Goal: Task Accomplishment & Management: Complete application form

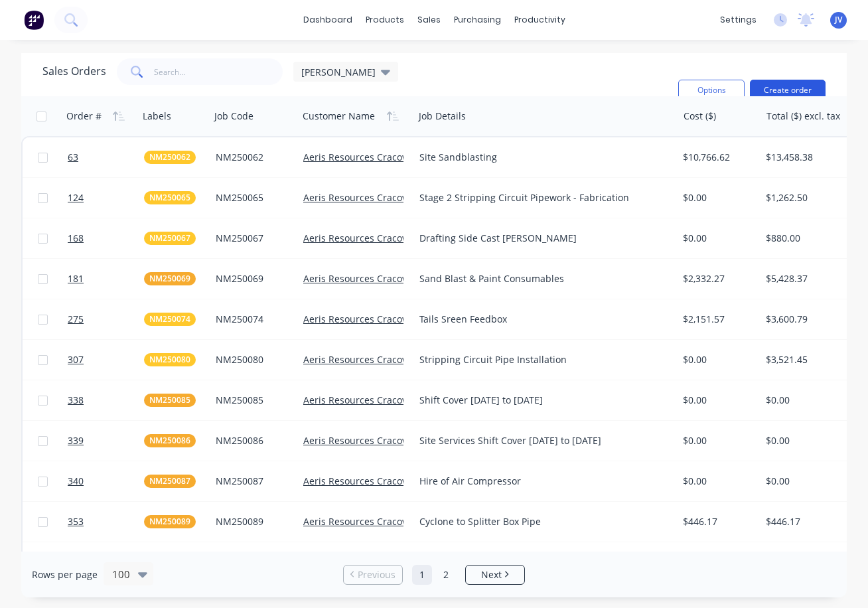
click at [788, 89] on button "Create order" at bounding box center [788, 90] width 76 height 21
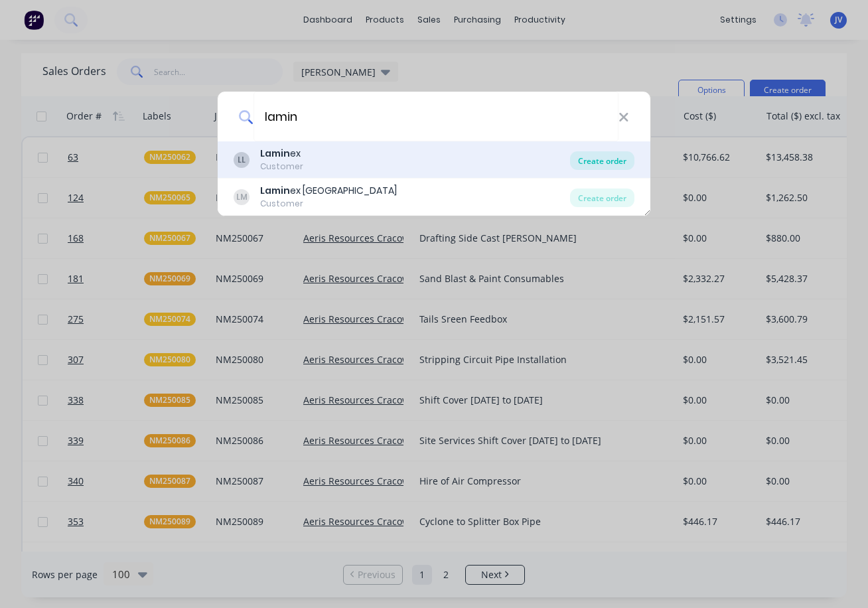
type input "lamin"
click at [583, 161] on div "Create order" at bounding box center [602, 160] width 64 height 19
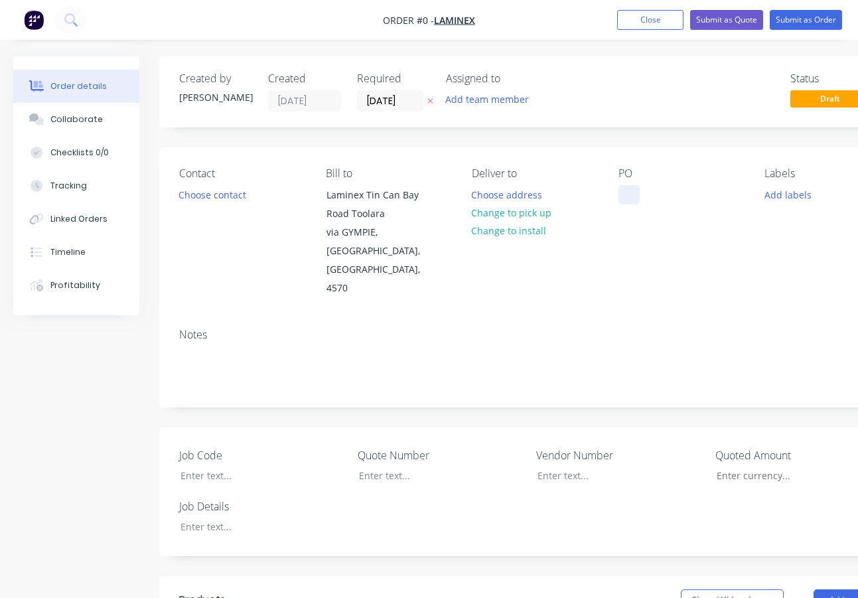
click at [626, 192] on div at bounding box center [629, 194] width 21 height 19
click at [776, 194] on div "Order details Collaborate Checklists 0/0 Tracking Linked Orders Timeline Profit…" at bounding box center [461, 531] width 923 height 950
click at [779, 197] on button "Add labels" at bounding box center [787, 194] width 61 height 18
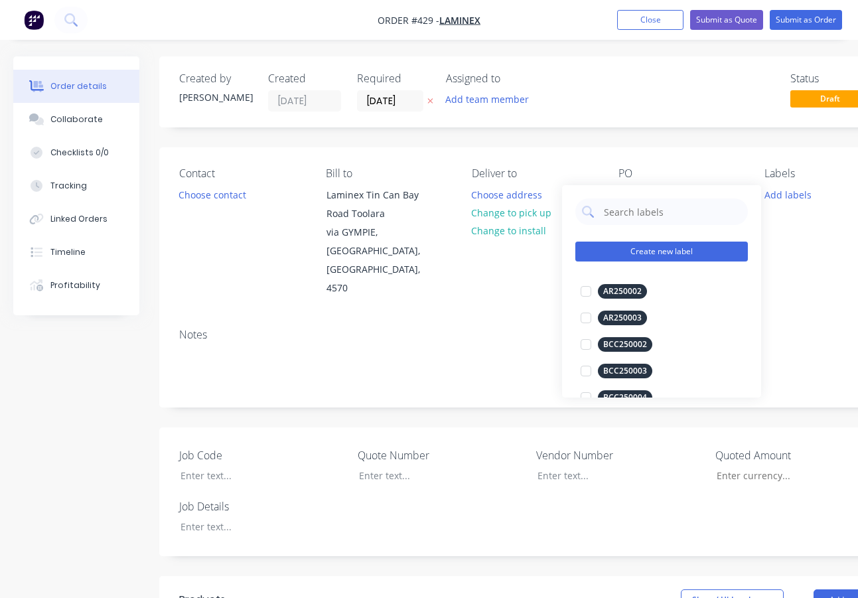
click at [639, 254] on button "Create new label" at bounding box center [661, 252] width 173 height 20
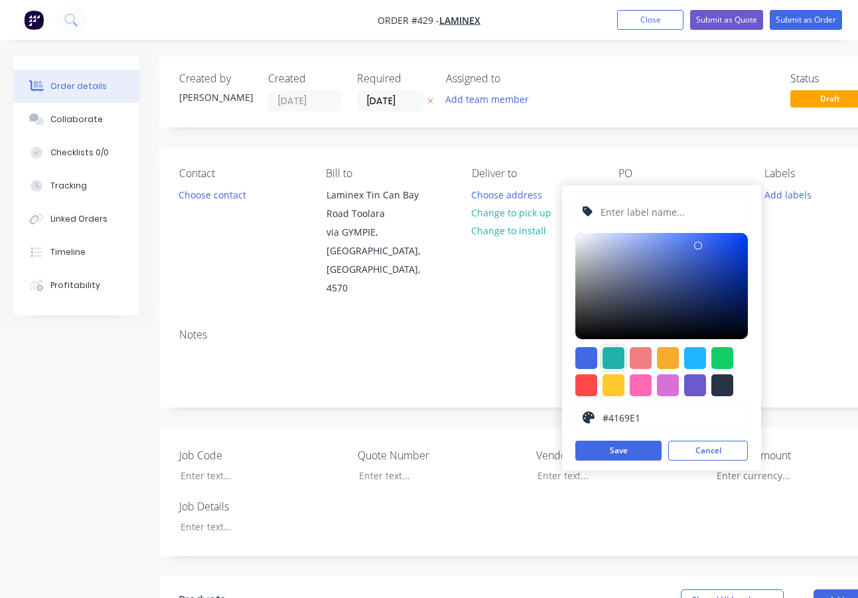
click at [611, 350] on div at bounding box center [614, 358] width 22 height 22
type input "#20B2AA"
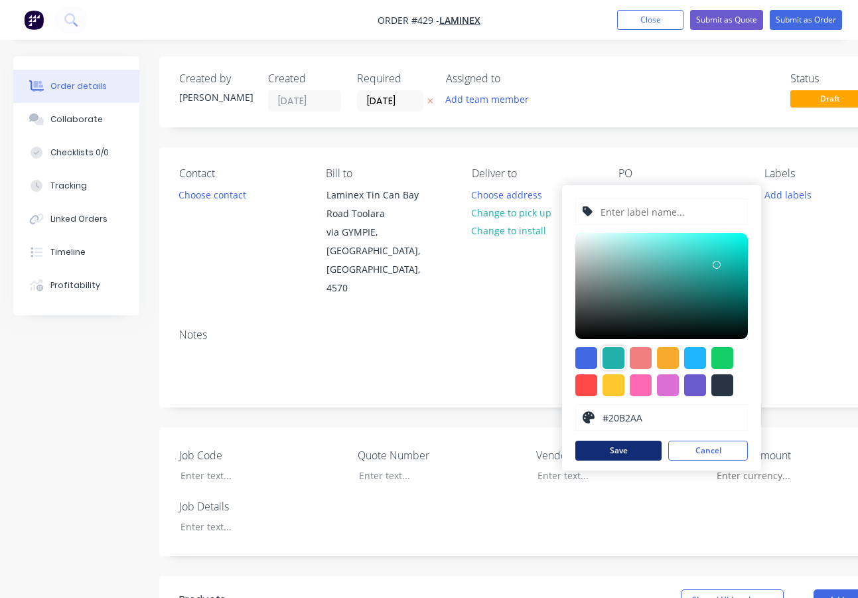
click at [621, 451] on button "Save" at bounding box center [618, 451] width 86 height 20
click at [642, 212] on input "text" at bounding box center [669, 211] width 141 height 25
type input "LAM250217"
click at [634, 457] on button "Save" at bounding box center [618, 451] width 86 height 20
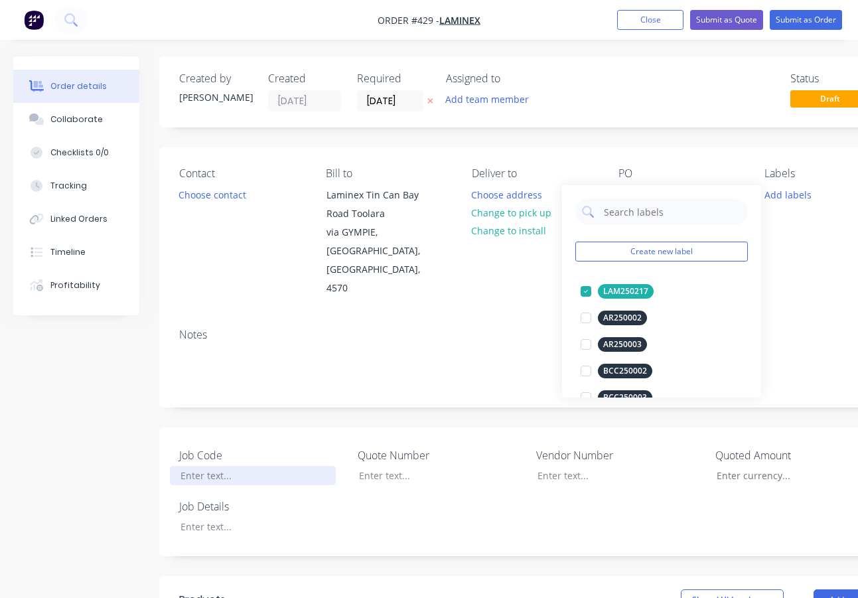
click at [204, 466] on div at bounding box center [253, 475] width 166 height 19
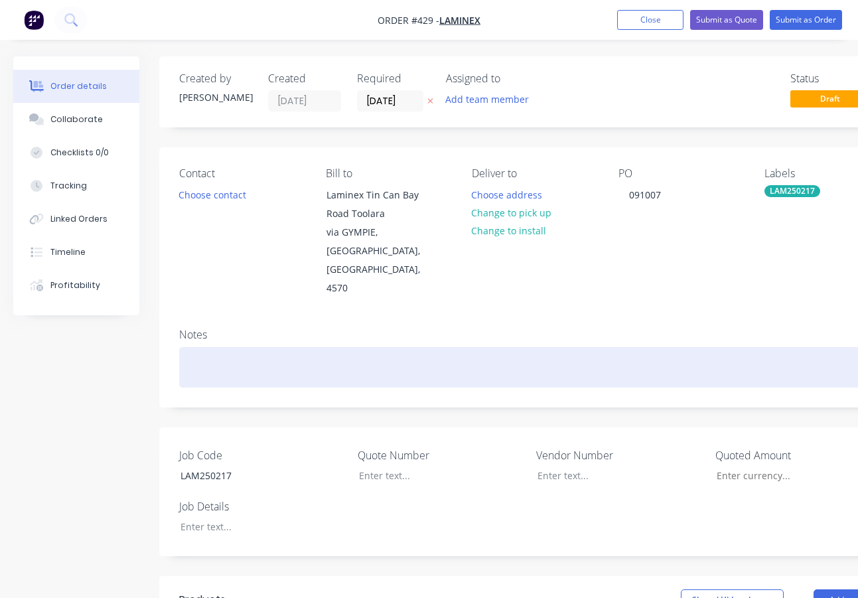
click at [202, 347] on div at bounding box center [534, 367] width 711 height 40
click at [458, 347] on div "LAM250217- Supply M12109: Chipper Infeed Wear Plate" at bounding box center [534, 367] width 711 height 40
drag, startPoint x: 442, startPoint y: 329, endPoint x: 246, endPoint y: 333, distance: 195.8
click at [246, 347] on div "LAM250217- Supply M12109: Chipper Infeed Wear Plate" at bounding box center [534, 367] width 711 height 40
copy div "Supply M12109: Chipper Infeed Wear Plate"
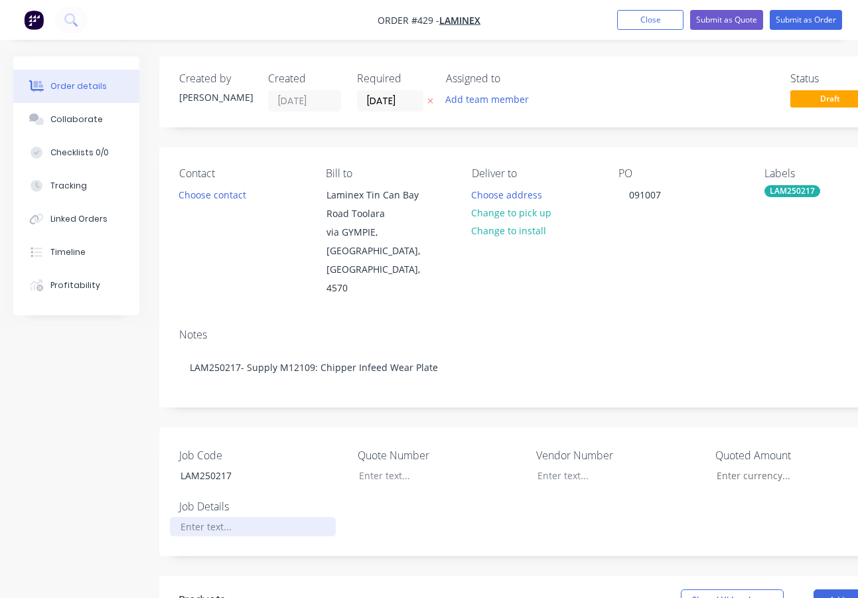
paste div
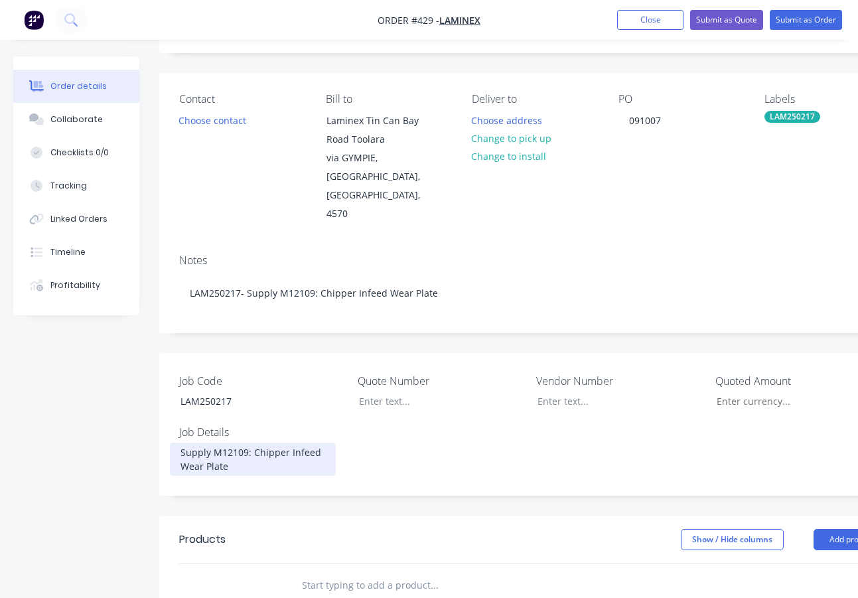
scroll to position [66, 0]
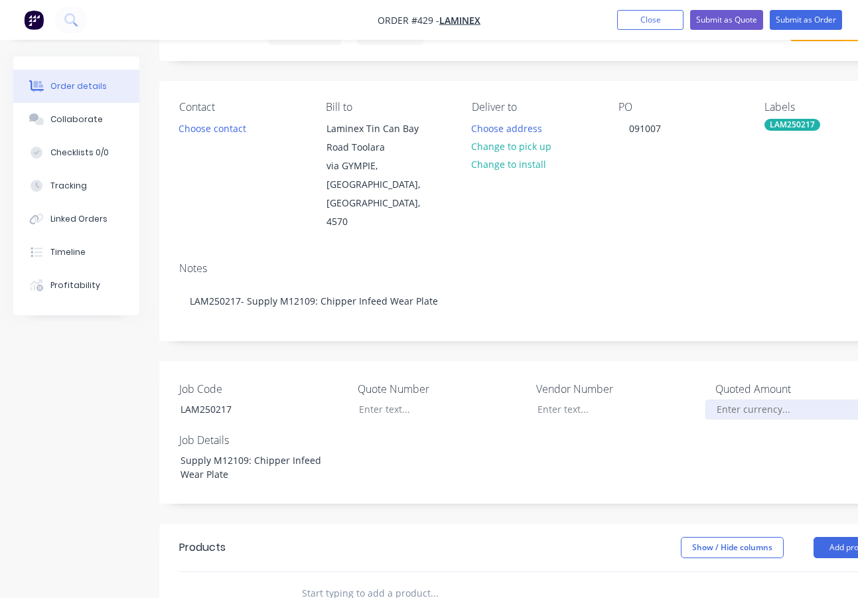
click at [740, 400] on input "Job Code" at bounding box center [792, 410] width 175 height 20
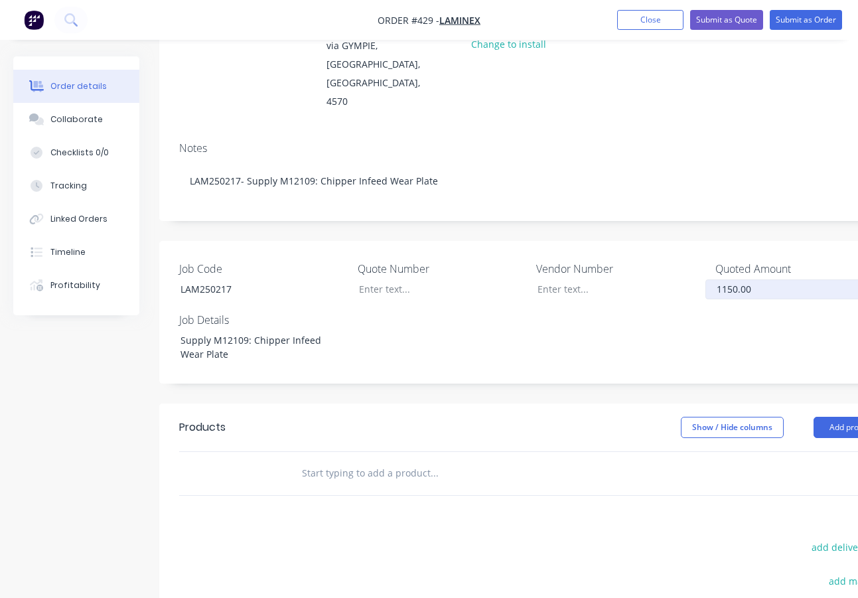
scroll to position [199, 0]
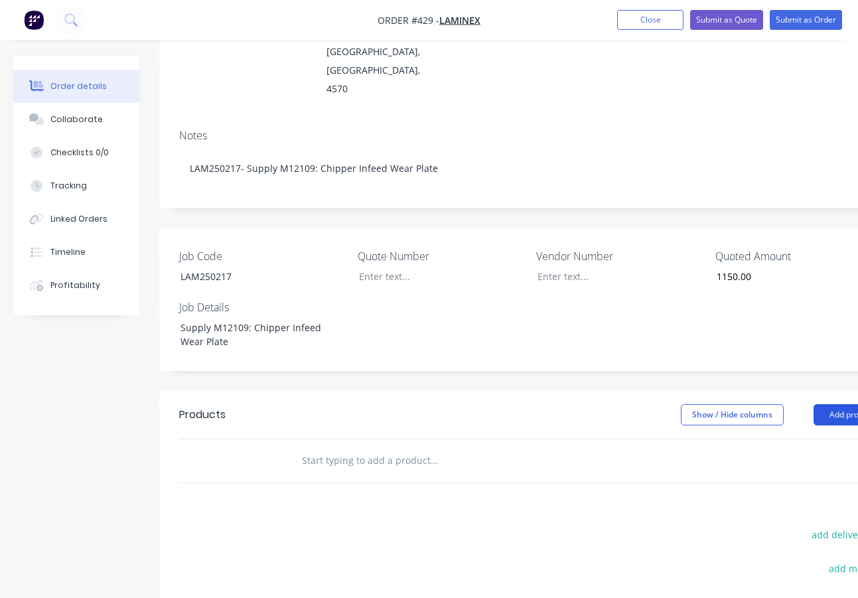
type input "$1,150.00"
click at [844, 404] on button "Add product" at bounding box center [852, 414] width 76 height 21
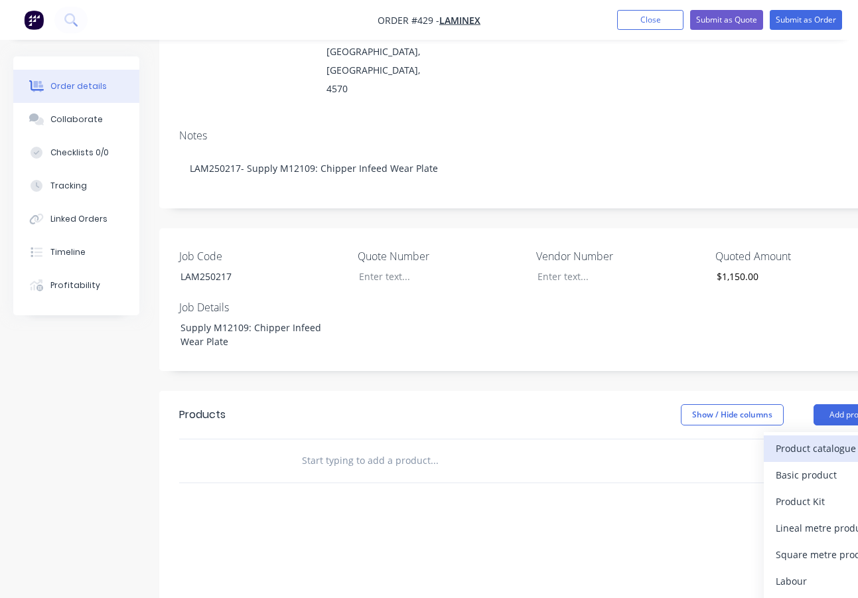
click at [807, 439] on div "Product catalogue" at bounding box center [827, 448] width 102 height 19
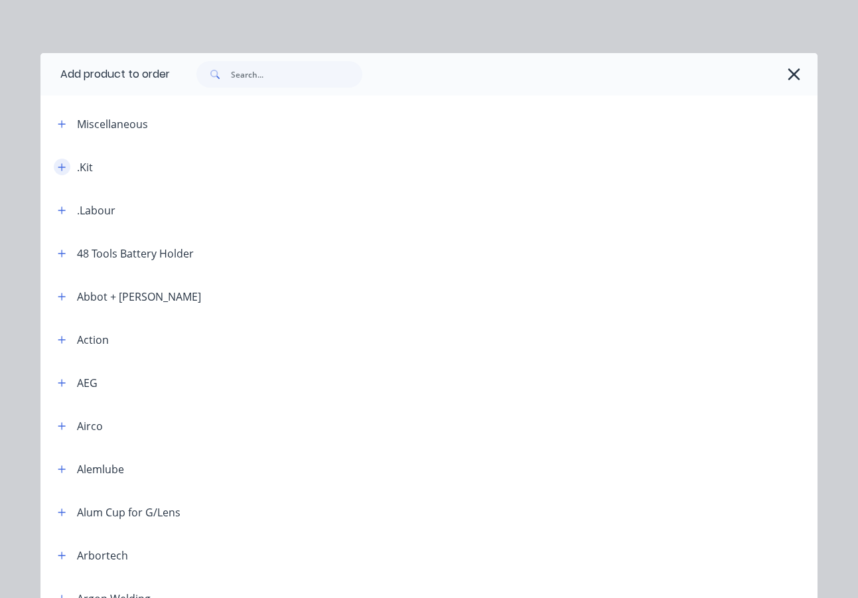
click at [58, 167] on icon "button" at bounding box center [61, 166] width 7 height 7
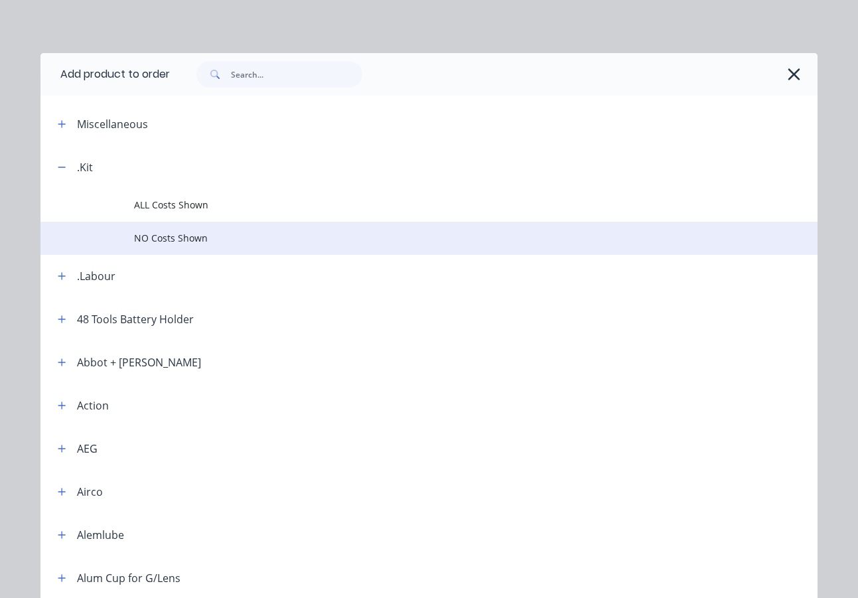
click at [151, 238] on span "NO Costs Shown" at bounding box center [407, 238] width 547 height 14
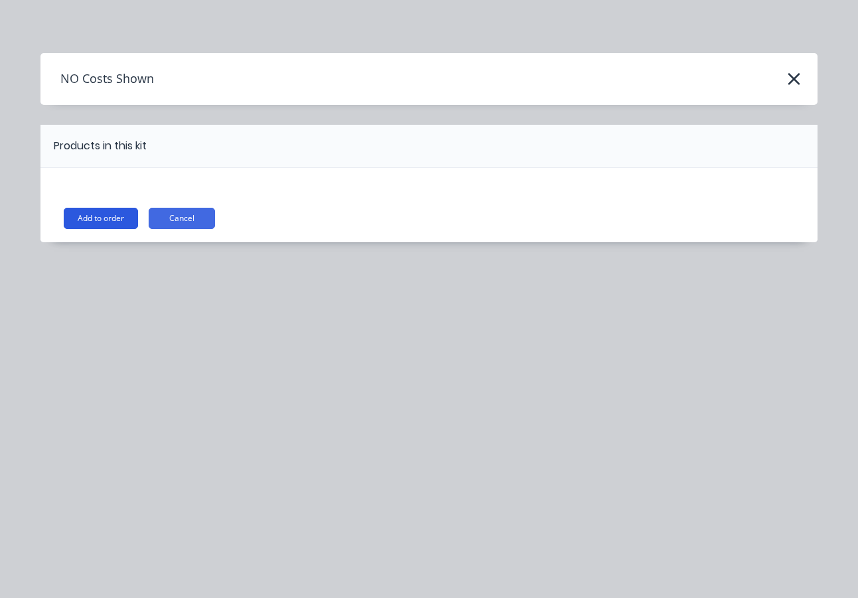
click at [109, 216] on button "Add to order" at bounding box center [101, 218] width 74 height 21
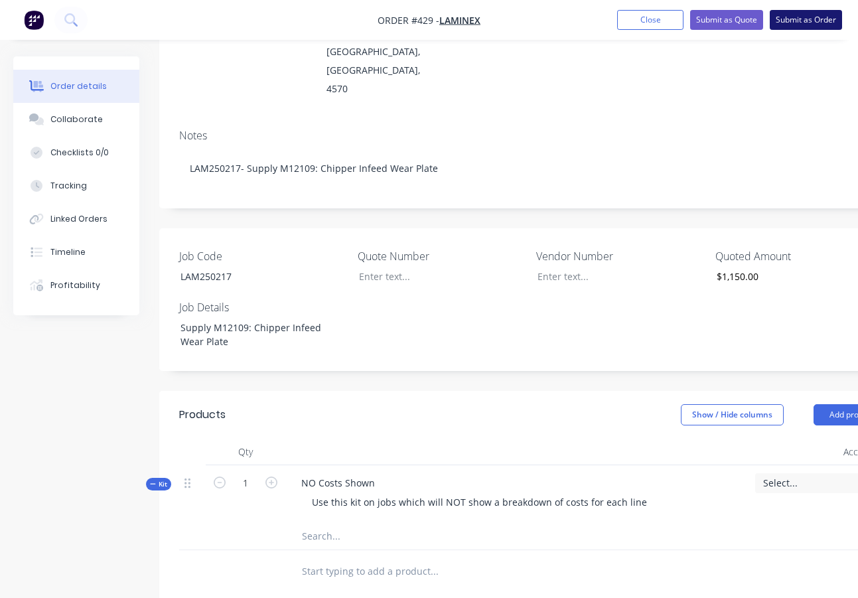
click at [803, 23] on button "Submit as Order" at bounding box center [806, 20] width 72 height 20
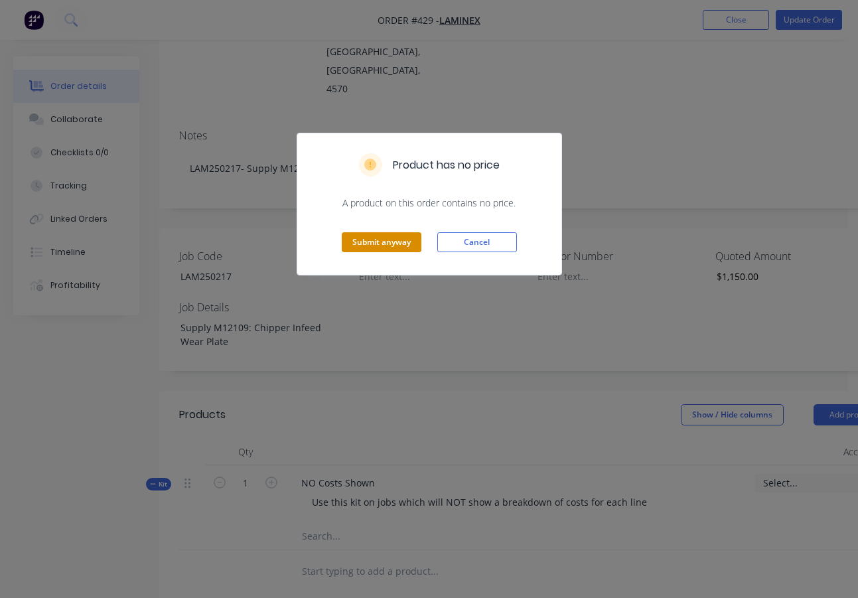
click at [385, 244] on button "Submit anyway" at bounding box center [382, 242] width 80 height 20
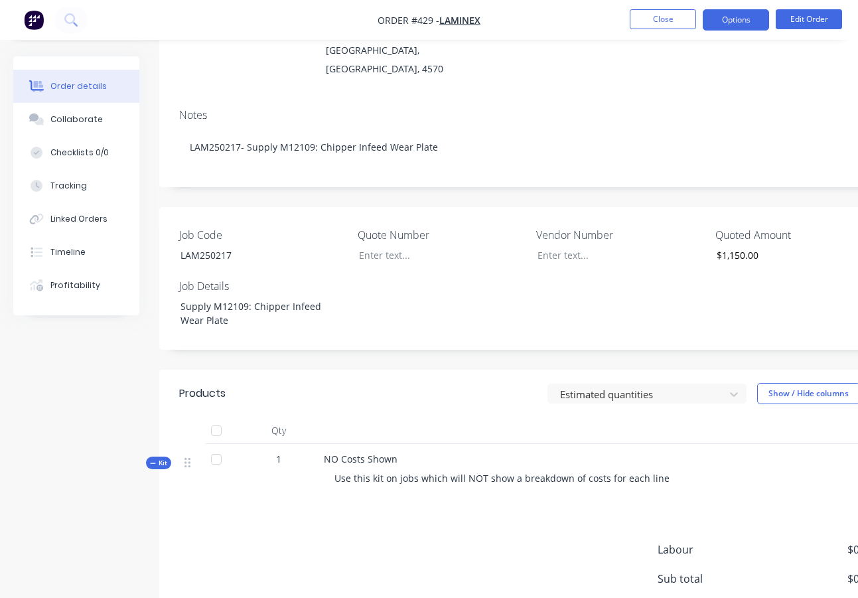
click at [737, 23] on button "Options" at bounding box center [736, 19] width 66 height 21
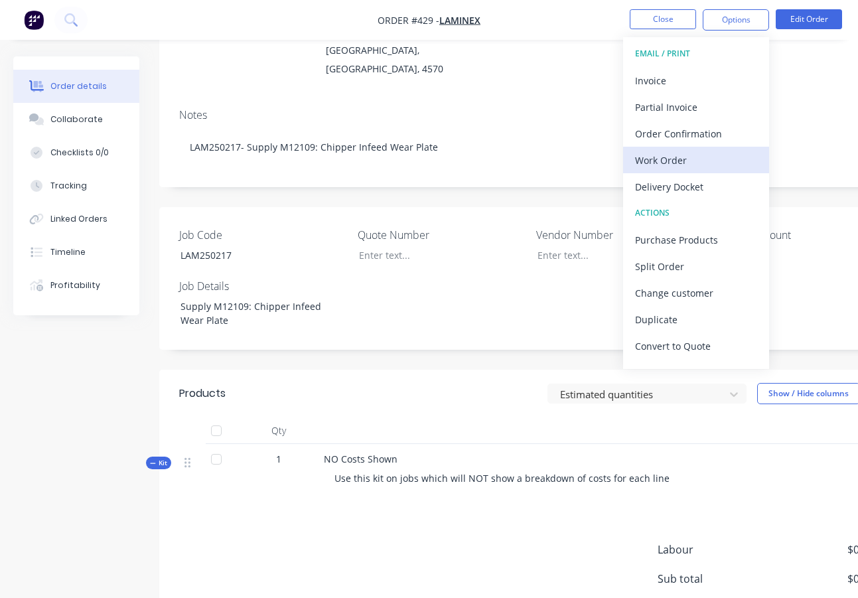
click at [687, 157] on div "Work Order" at bounding box center [696, 160] width 122 height 19
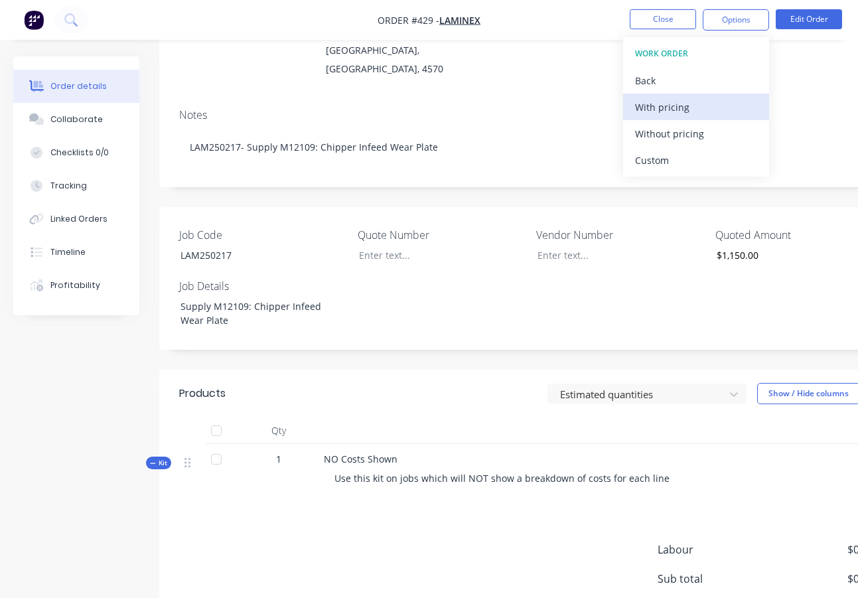
click at [687, 108] on div "With pricing" at bounding box center [696, 107] width 122 height 19
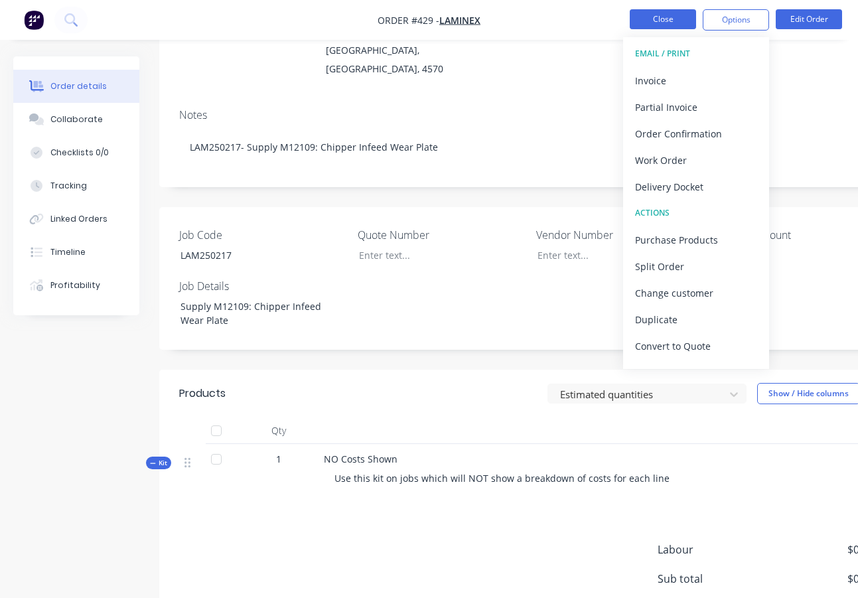
click at [661, 22] on button "Close" at bounding box center [663, 19] width 66 height 20
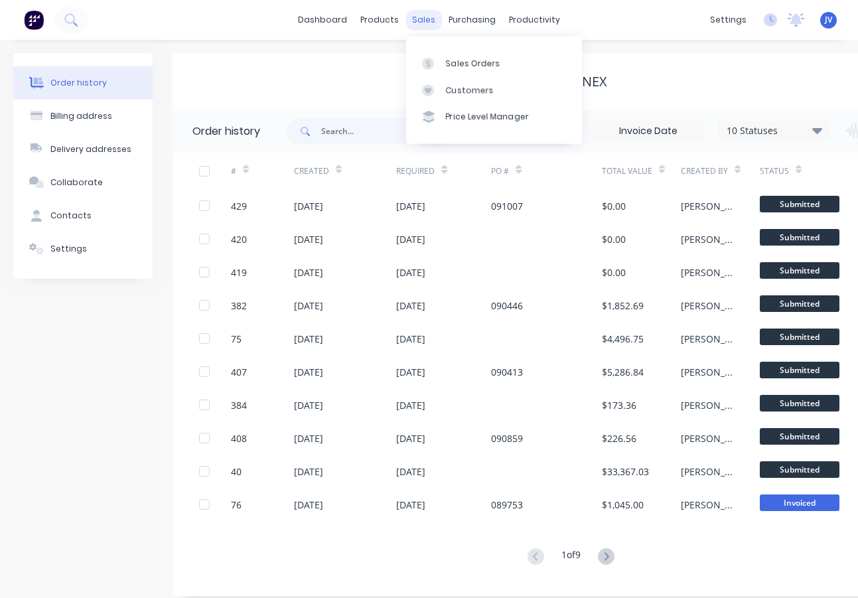
click at [423, 22] on div "sales" at bounding box center [423, 20] width 37 height 20
click at [463, 62] on div "Sales Orders" at bounding box center [473, 64] width 54 height 12
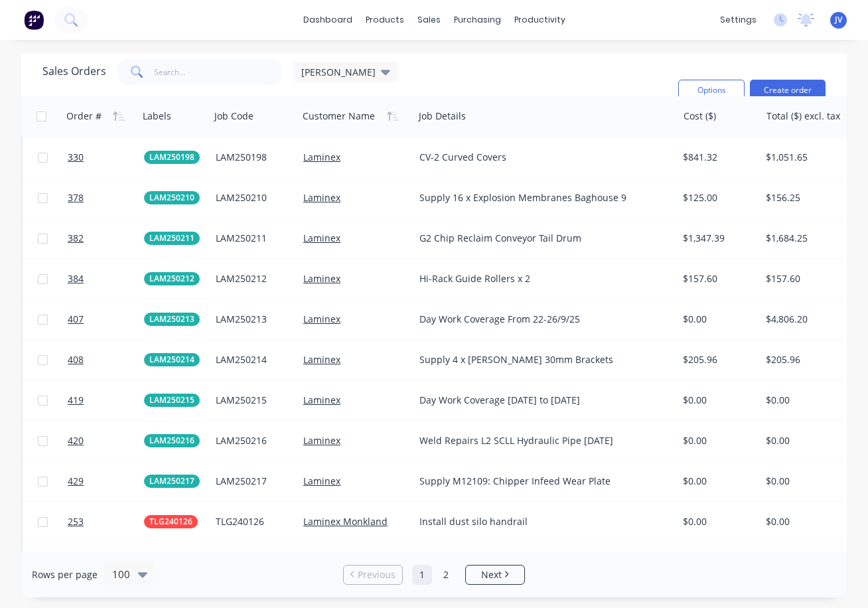
scroll to position [2190, 0]
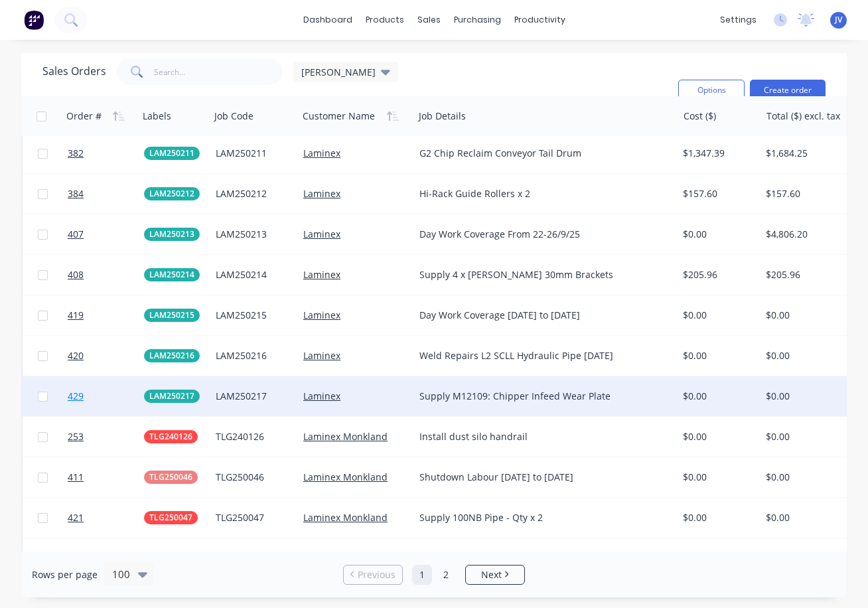
click at [77, 397] on span "429" at bounding box center [76, 396] width 16 height 13
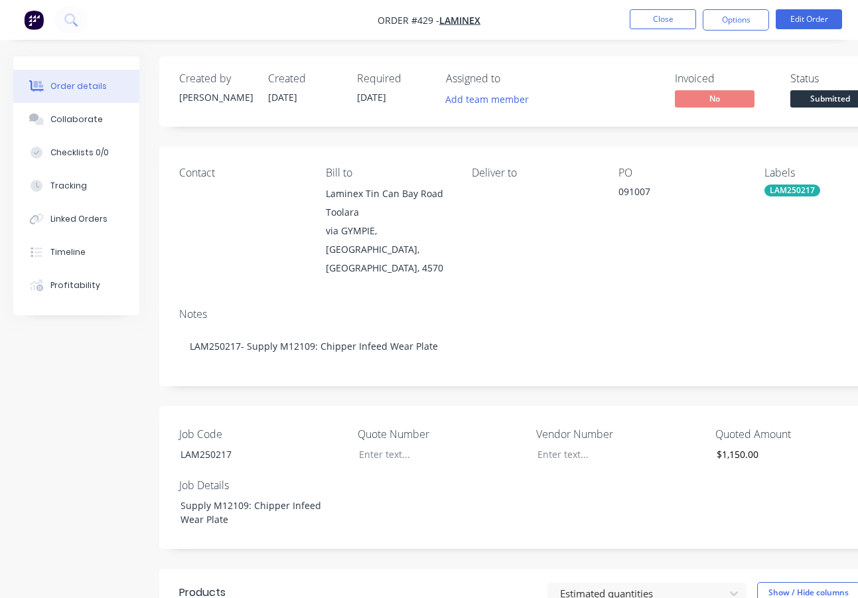
click at [285, 231] on div "Contact" at bounding box center [241, 222] width 125 height 111
click at [653, 17] on button "Close" at bounding box center [663, 19] width 66 height 20
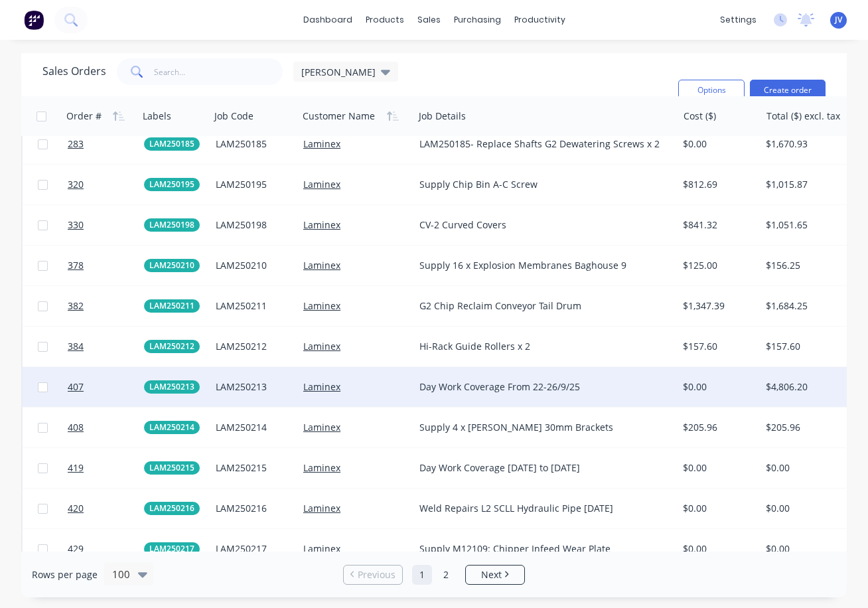
scroll to position [2057, 0]
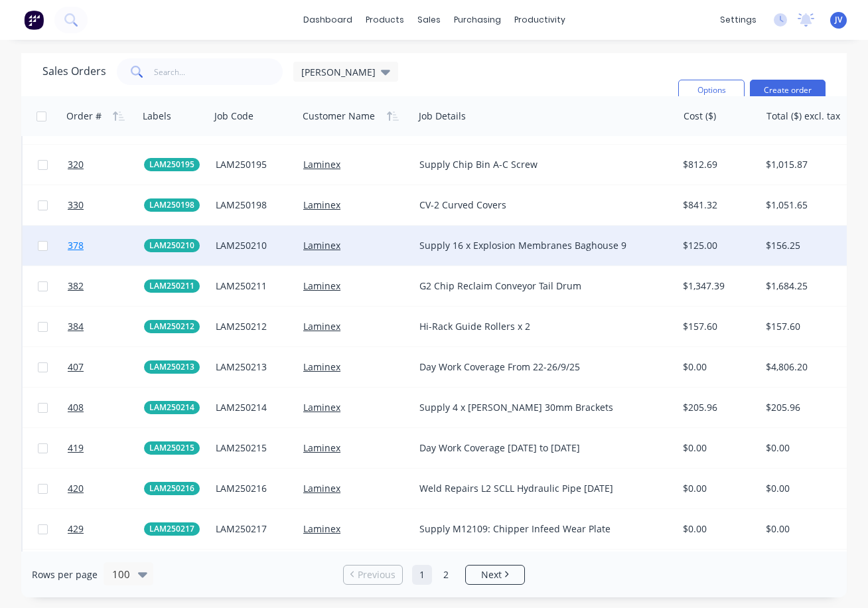
click at [77, 250] on span "378" at bounding box center [76, 245] width 16 height 13
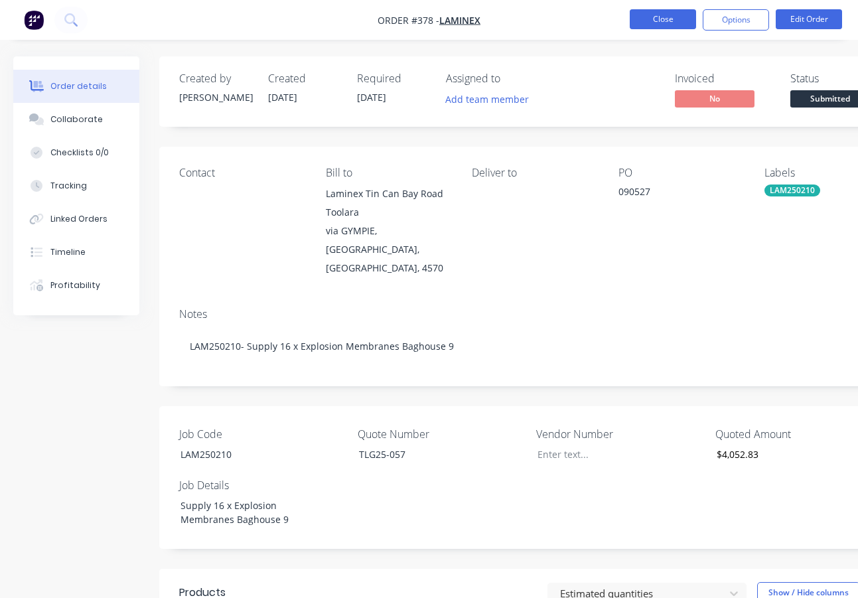
click at [664, 22] on button "Close" at bounding box center [663, 19] width 66 height 20
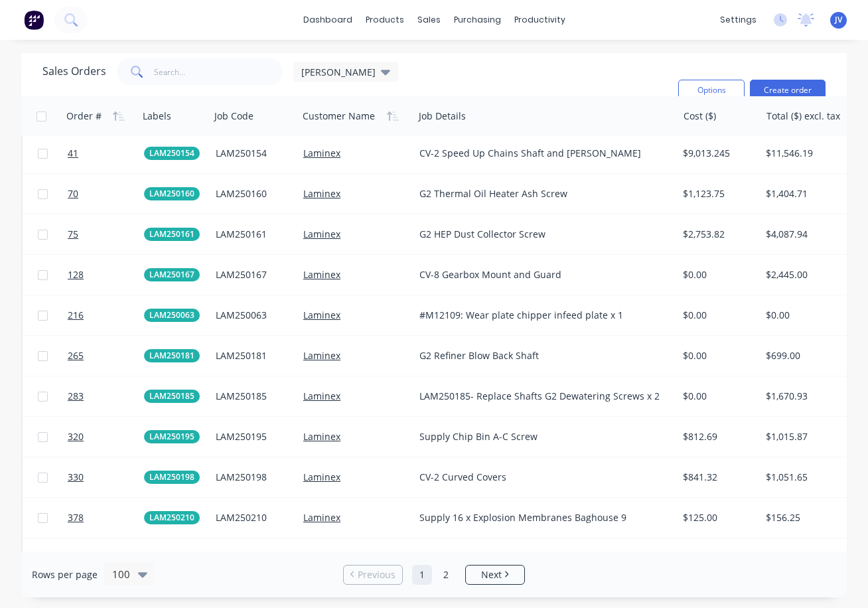
scroll to position [1792, 0]
